Goal: Find specific page/section: Find specific page/section

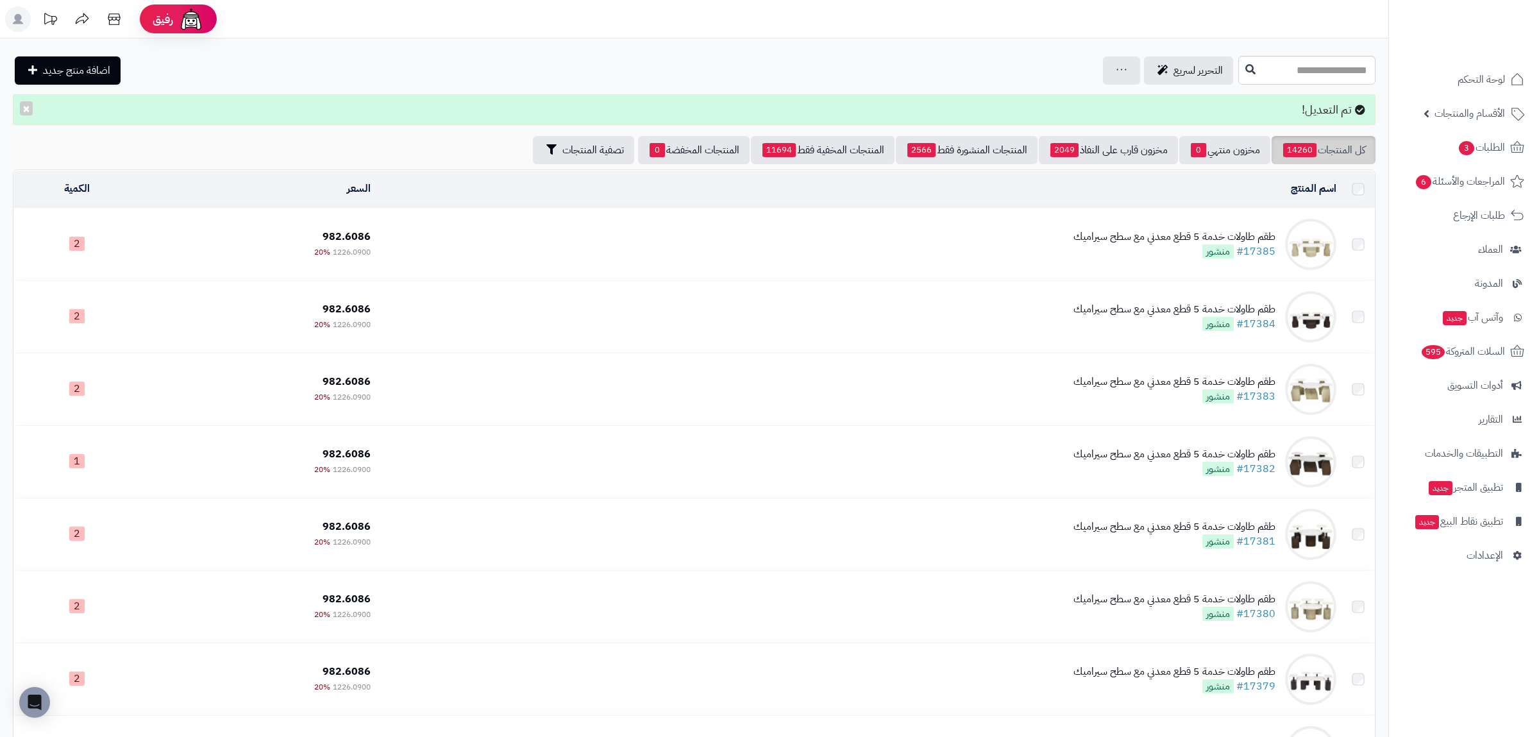
click at [1327, 148] on link "كل المنتجات 14260" at bounding box center [1324, 150] width 104 height 28
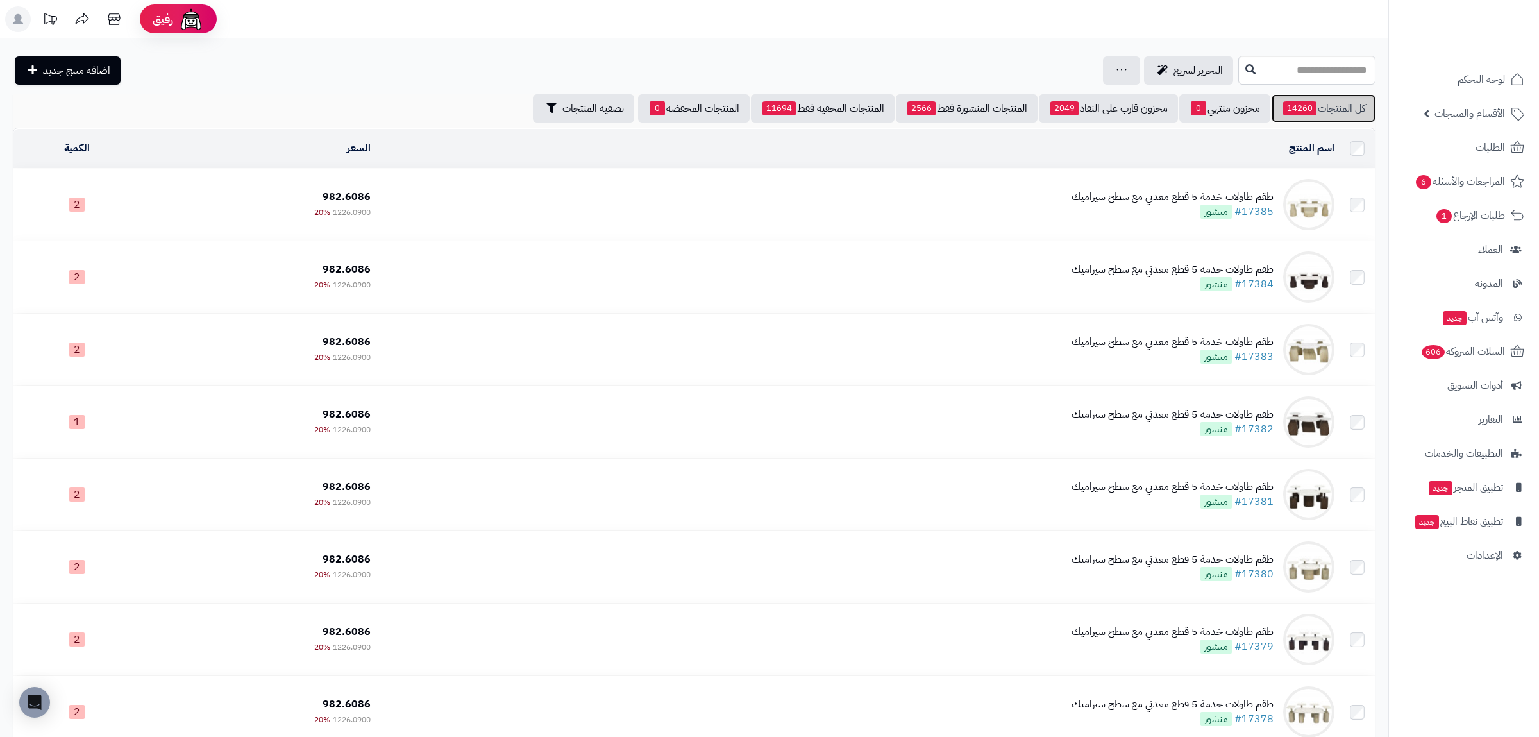
click at [1318, 101] on link "كل المنتجات 14260" at bounding box center [1324, 108] width 104 height 28
click at [1330, 108] on link "كل المنتجات 14260" at bounding box center [1324, 108] width 104 height 28
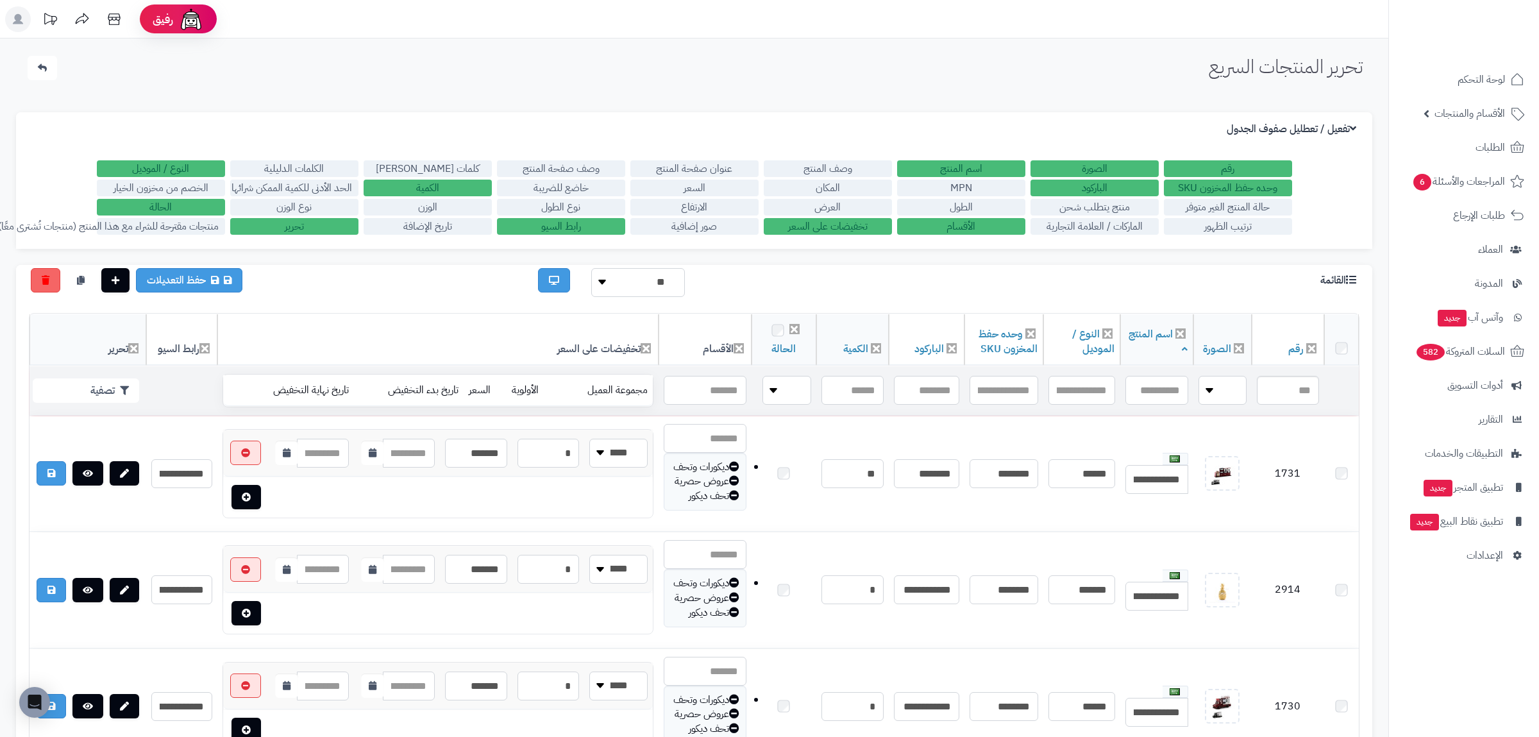
click at [1299, 388] on input "text" at bounding box center [1288, 390] width 62 height 29
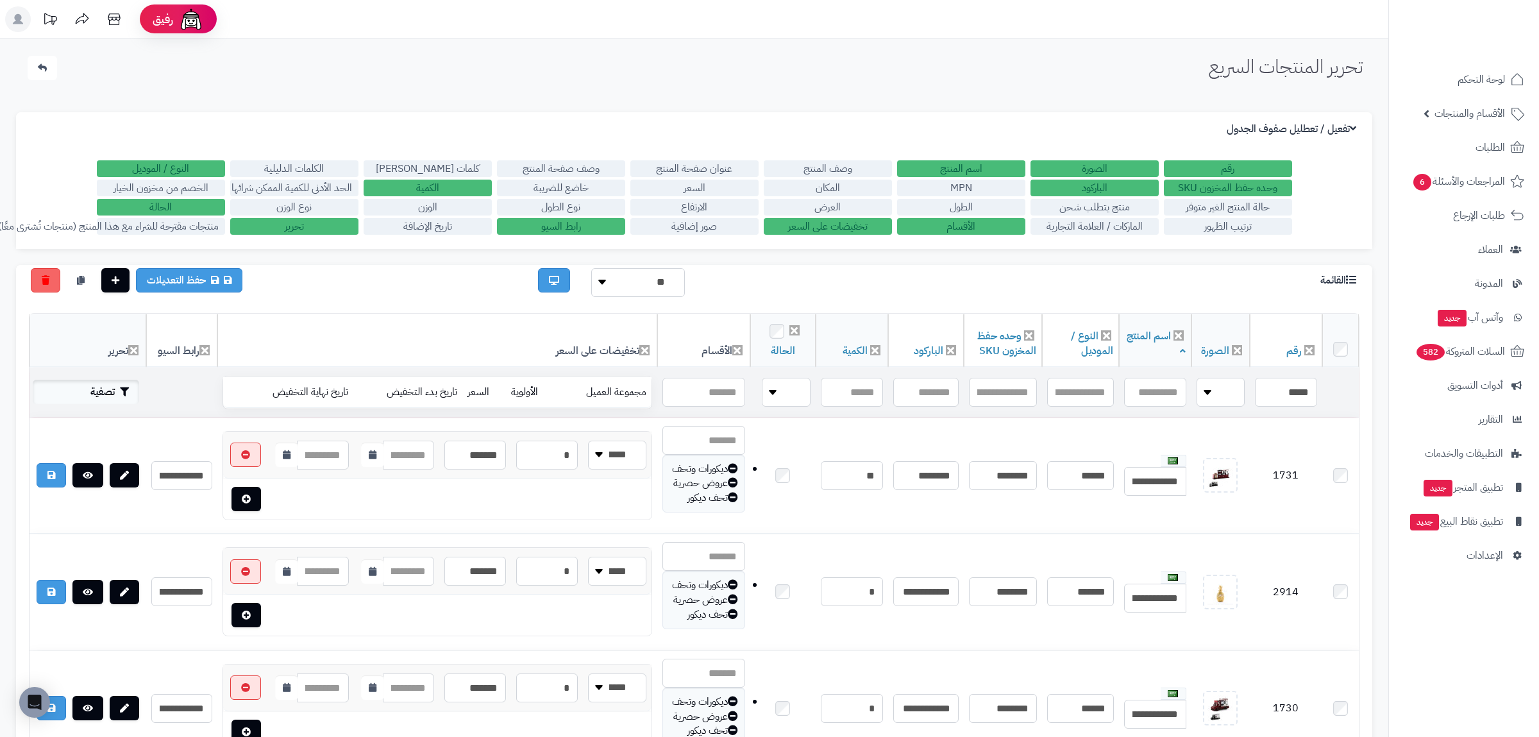
type input "*****"
click at [89, 390] on button "تصفية" at bounding box center [86, 392] width 106 height 24
